Goal: Use online tool/utility: Utilize a website feature to perform a specific function

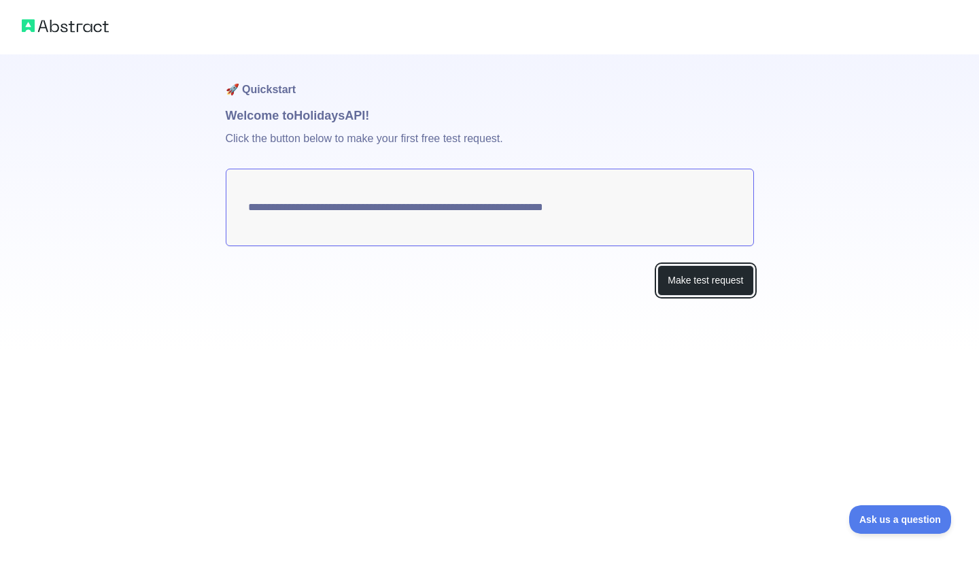
click at [677, 282] on button "Make test request" at bounding box center [705, 280] width 96 height 31
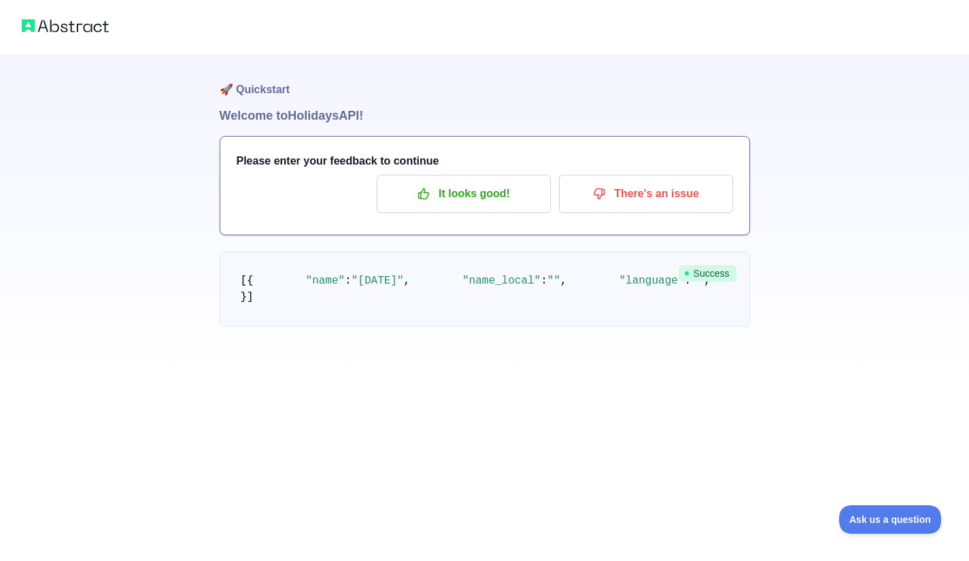
scroll to position [48, 0]
click at [506, 182] on p "It looks good!" at bounding box center [464, 193] width 154 height 23
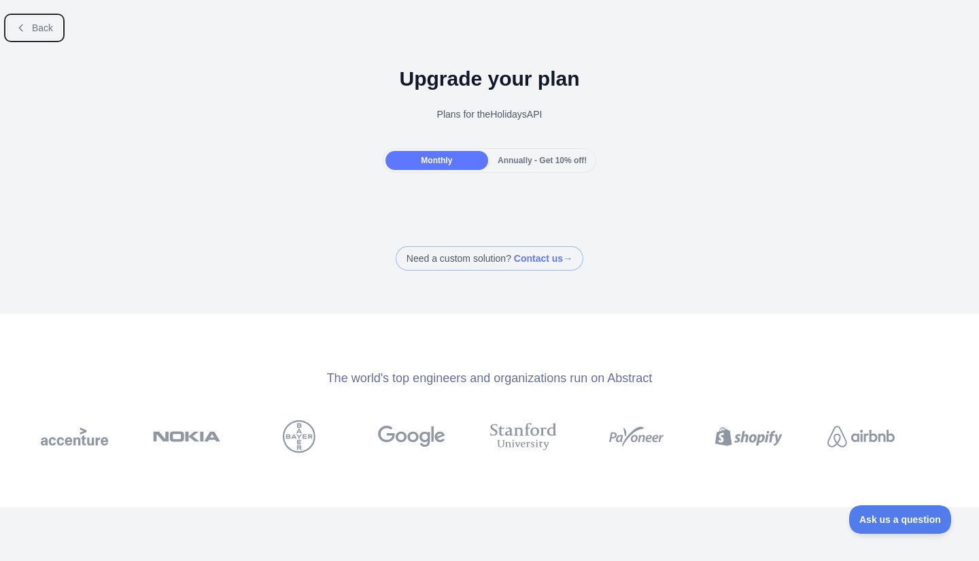
click at [37, 33] on span "Back" at bounding box center [42, 27] width 21 height 11
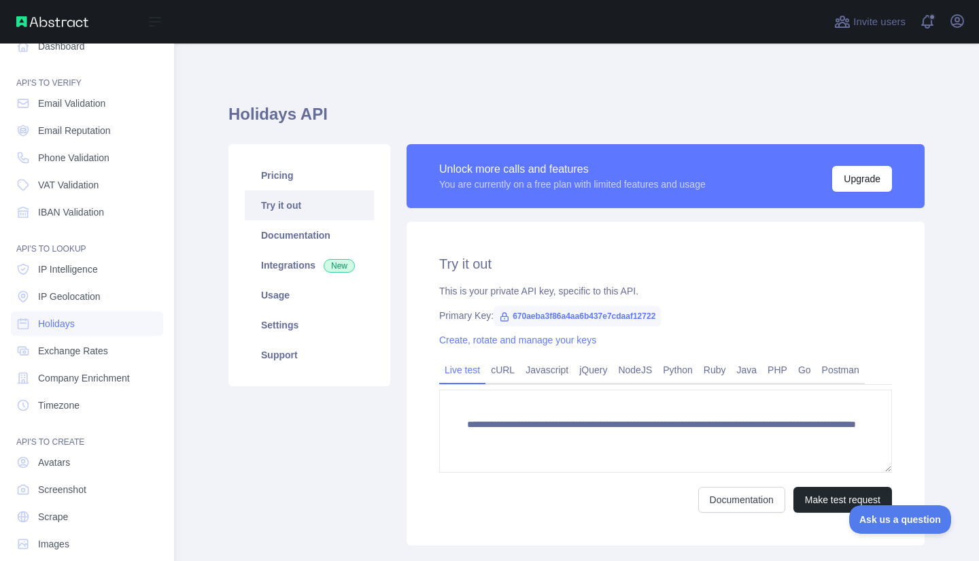
scroll to position [37, 0]
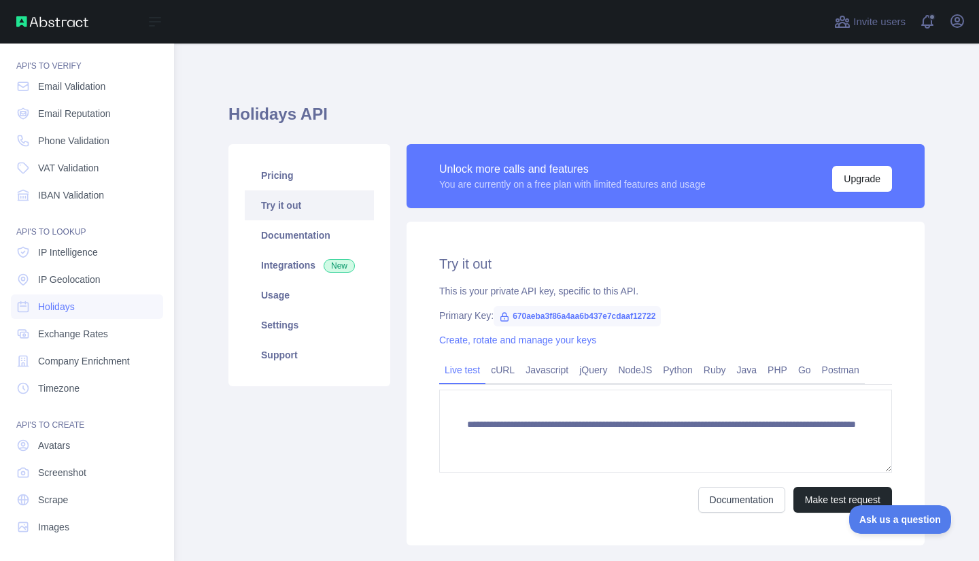
click at [78, 308] on link "Holidays" at bounding box center [87, 306] width 152 height 24
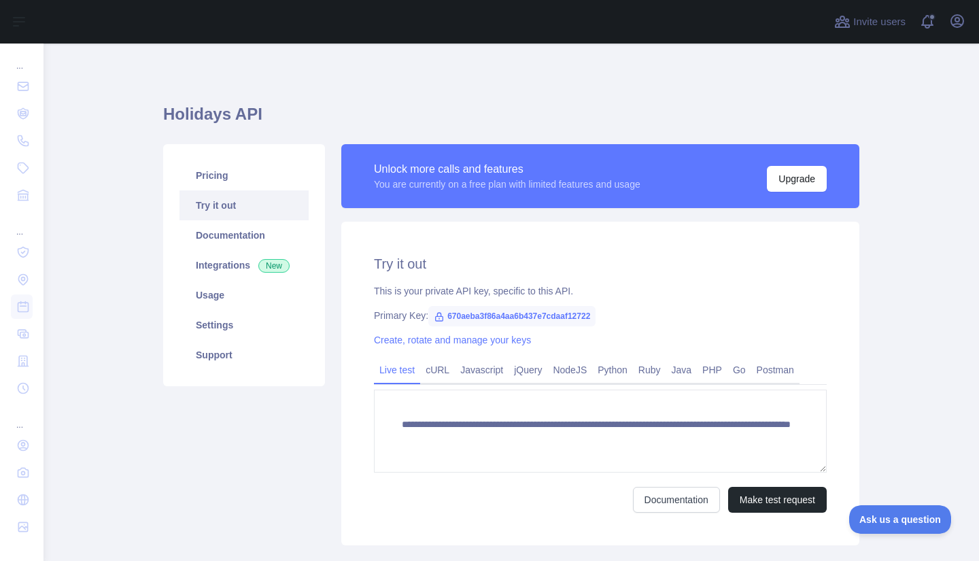
click at [444, 314] on span "670aeba3f86a4aa6b437e7cdaaf12722" at bounding box center [511, 316] width 167 height 20
click at [441, 314] on span "670aeba3f86a4aa6b437e7cdaaf12722" at bounding box center [511, 316] width 167 height 20
copy span "670aeba3f86a4aa6b437e7cdaaf12722"
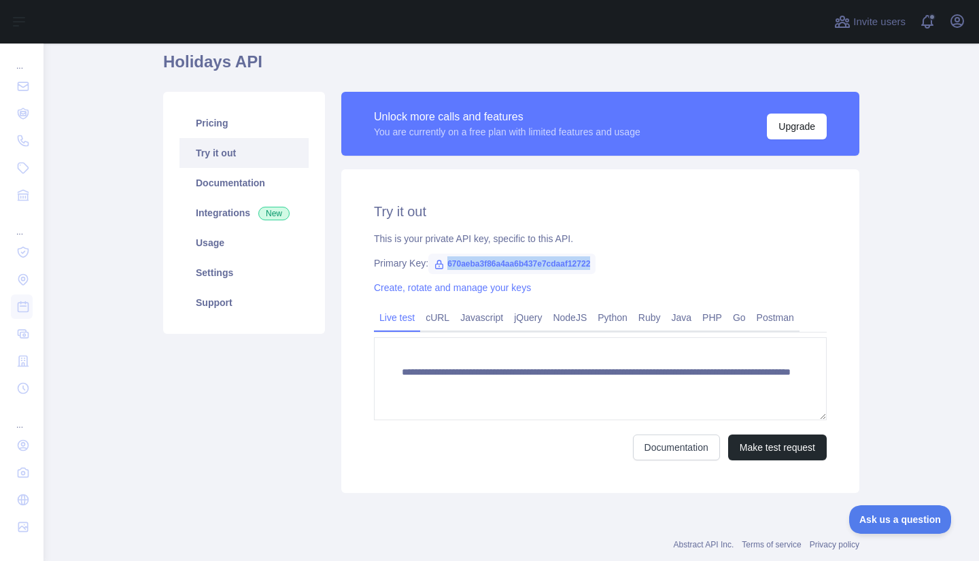
scroll to position [68, 0]
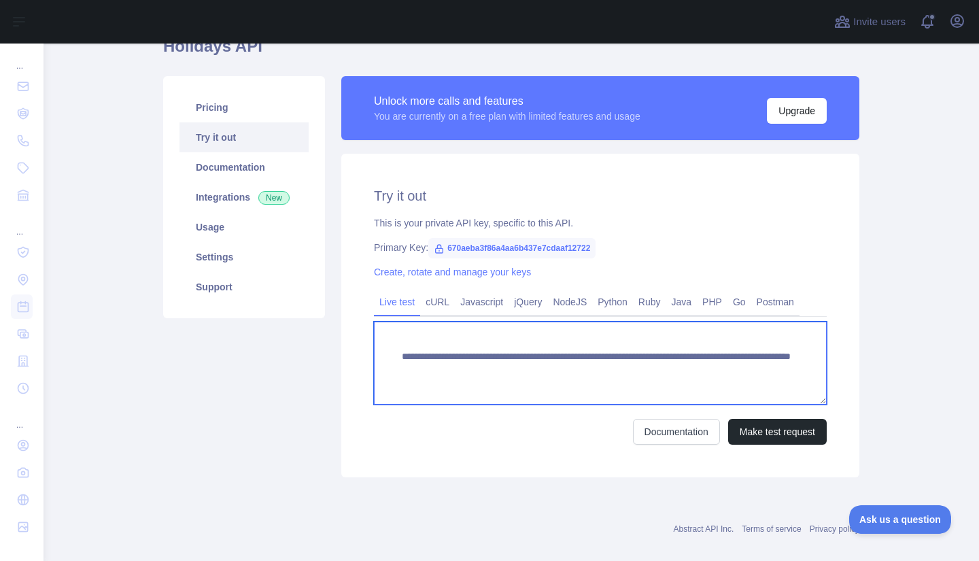
click at [437, 371] on textarea "**********" at bounding box center [600, 363] width 453 height 83
drag, startPoint x: 434, startPoint y: 371, endPoint x: 589, endPoint y: 379, distance: 155.2
click at [589, 379] on textarea "**********" at bounding box center [600, 363] width 453 height 83
click at [443, 381] on textarea "**********" at bounding box center [600, 363] width 453 height 83
click at [463, 381] on textarea "**********" at bounding box center [600, 363] width 453 height 83
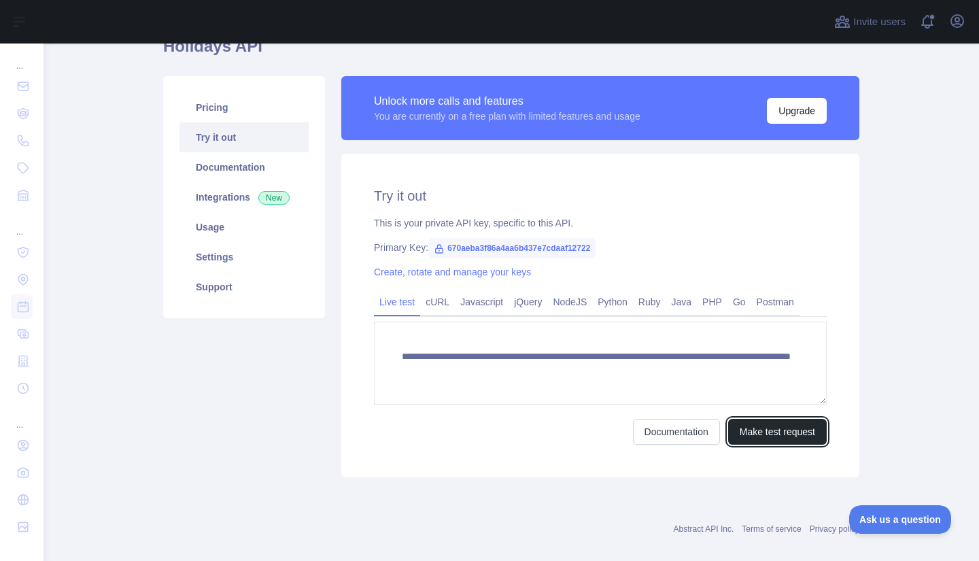
click at [742, 434] on button "Make test request" at bounding box center [777, 432] width 99 height 26
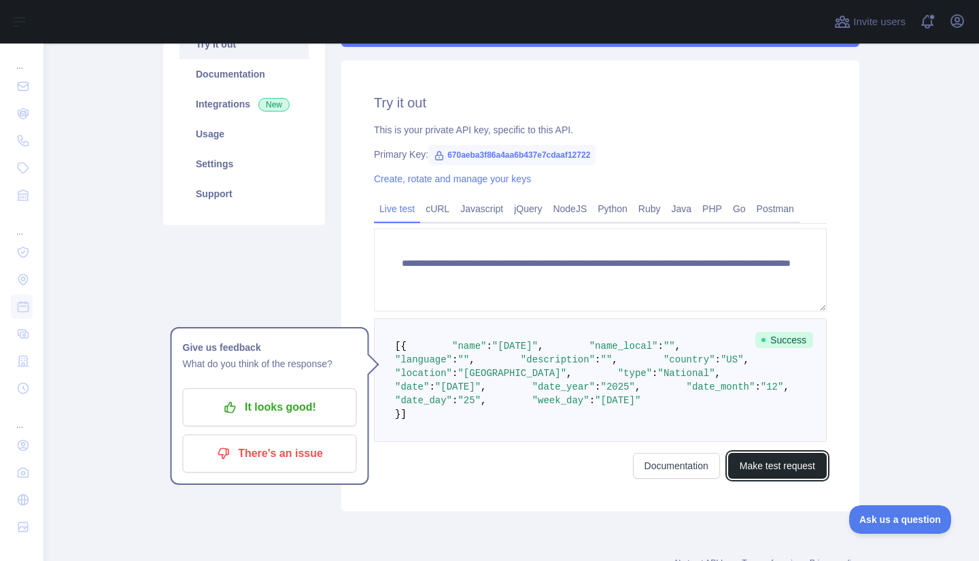
scroll to position [136, 0]
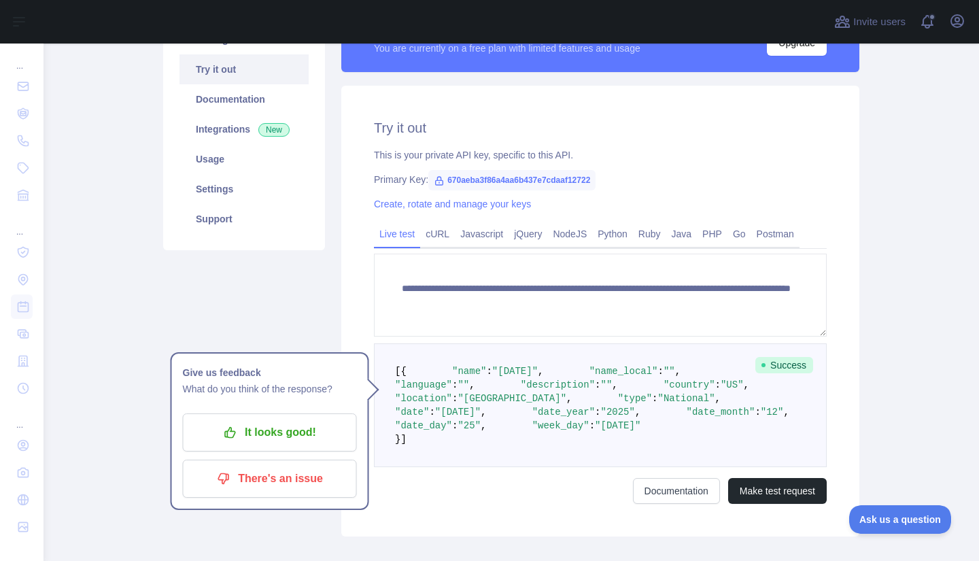
click at [430, 237] on link "cURL" at bounding box center [437, 234] width 35 height 22
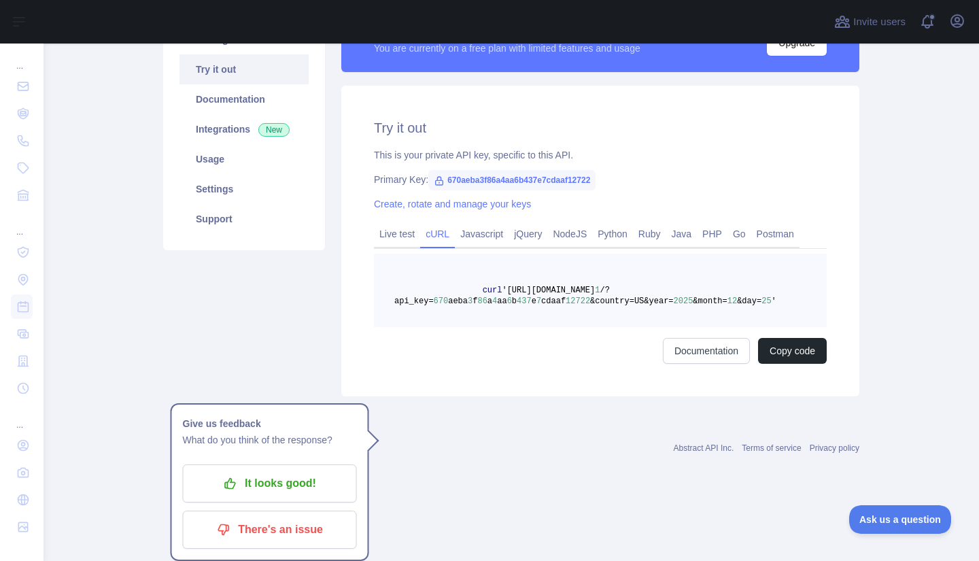
click at [394, 235] on link "Live test" at bounding box center [397, 234] width 46 height 22
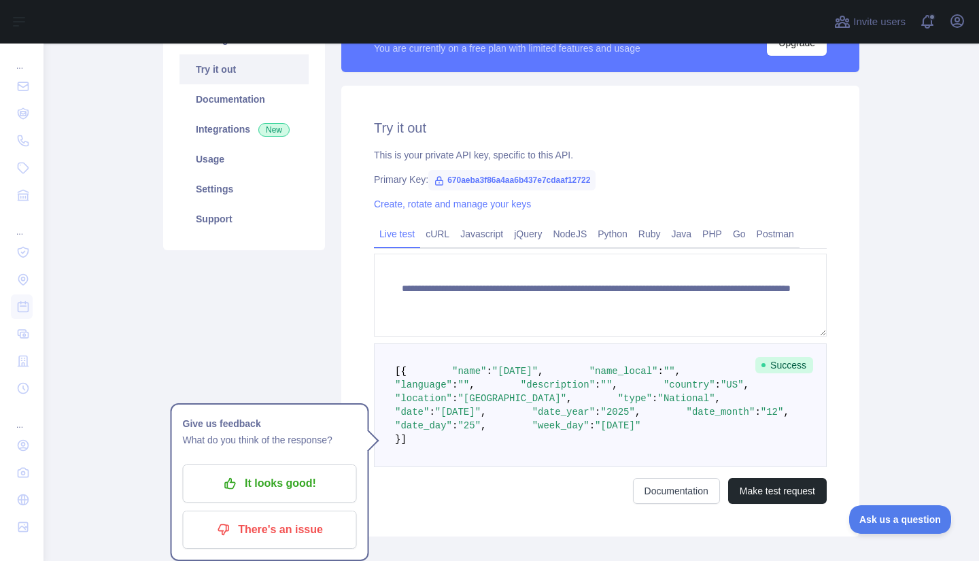
click at [424, 233] on link "cURL" at bounding box center [437, 234] width 35 height 22
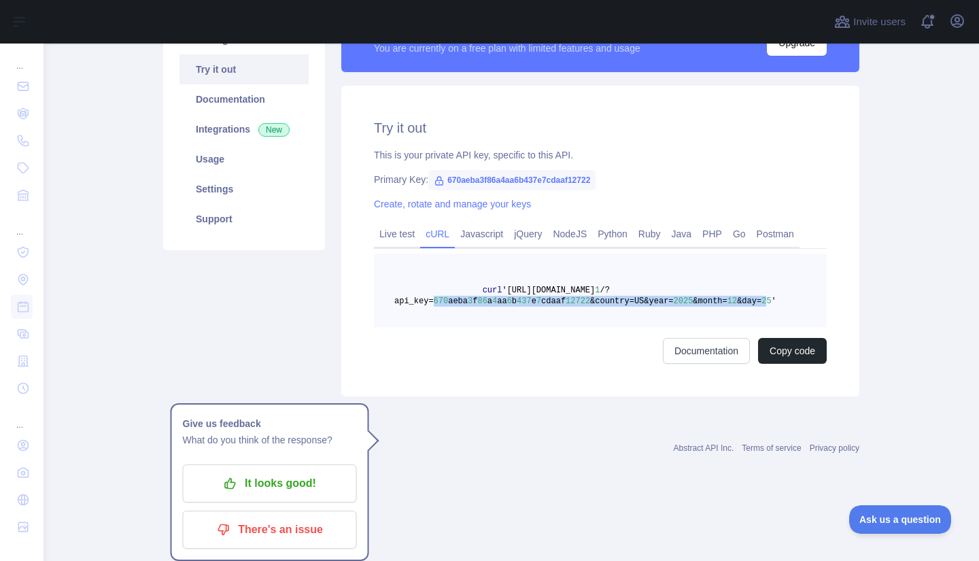
drag, startPoint x: 425, startPoint y: 301, endPoint x: 732, endPoint y: 303, distance: 307.3
click at [732, 303] on span "curl '[URL][DOMAIN_NAME] 1 /?api_key= 670 aeba 3 f 86 a 4 aa 6 b 437 e 7 cdaaf …" at bounding box center [585, 296] width 382 height 20
drag, startPoint x: 732, startPoint y: 305, endPoint x: 424, endPoint y: 299, distance: 308.7
click at [424, 299] on span "curl '[URL][DOMAIN_NAME] 1 /?api_key= 670 aeba 3 f 86 a 4 aa 6 b 437 e 7 cdaaf …" at bounding box center [585, 296] width 382 height 20
copy span "670 aeba 3 f 86 a 4 aa 6 b 437 e 7 cdaaf 12722 &country=US&year= 2025 &month= 1…"
